Goal: Transaction & Acquisition: Purchase product/service

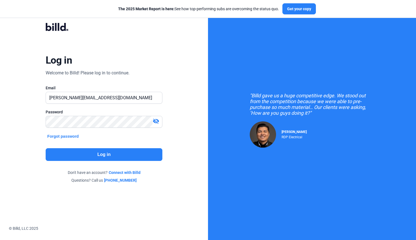
click at [83, 155] on button "Log in" at bounding box center [104, 154] width 117 height 13
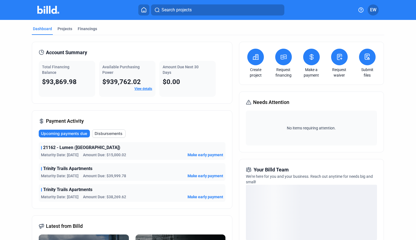
click at [281, 60] on icon at bounding box center [283, 57] width 7 height 7
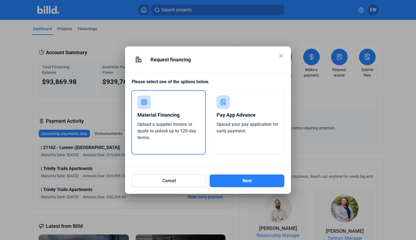
click at [279, 56] on mat-icon "close" at bounding box center [281, 56] width 7 height 7
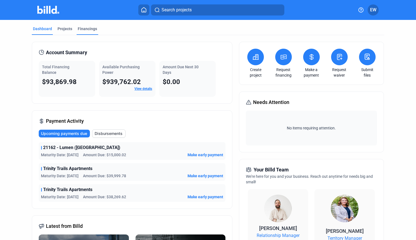
click at [87, 28] on div "Financings" at bounding box center [87, 29] width 19 height 6
